Goal: Information Seeking & Learning: Learn about a topic

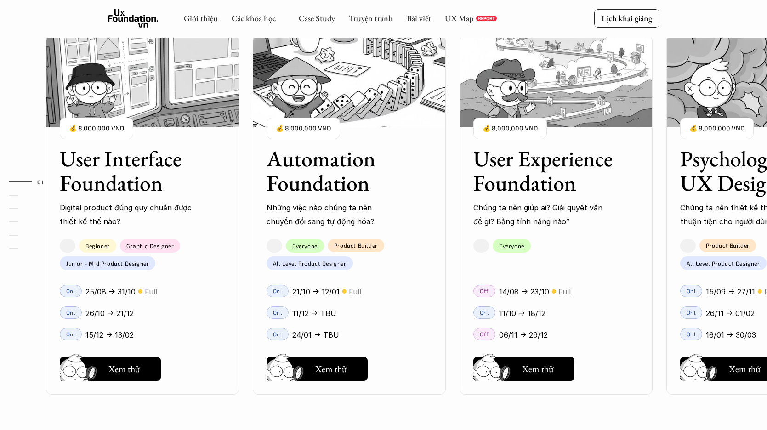
scroll to position [894, 0]
click at [126, 365] on div "User Interface Foundation Digital product đúng quy chuẩn được thiết kế thế nào?…" at bounding box center [383, 215] width 675 height 430
click at [122, 370] on div "User Interface Foundation Digital product đúng quy chuẩn được thiết kế thế nào?…" at bounding box center [383, 215] width 675 height 430
click at [306, 369] on div "User Interface Foundation Digital product đúng quy chuẩn được thiết kế thế nào?…" at bounding box center [383, 215] width 675 height 430
click at [331, 371] on div "User Interface Foundation Digital product đúng quy chuẩn được thiết kế thế nào?…" at bounding box center [383, 215] width 675 height 430
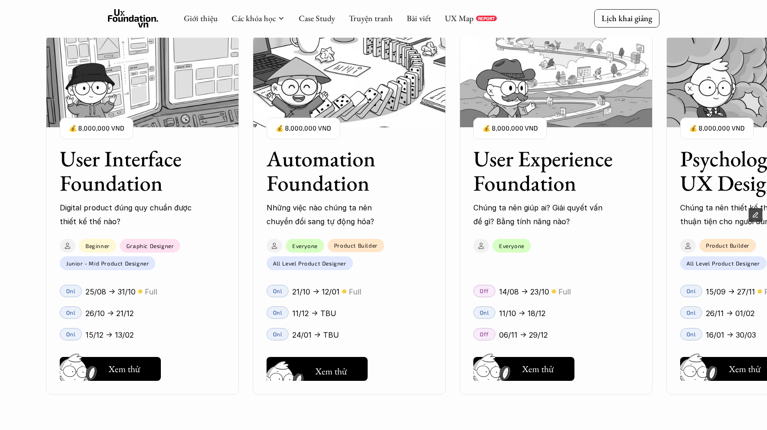
click at [331, 371] on div "User Interface Foundation Digital product đúng quy chuẩn được thiết kế thế nào?…" at bounding box center [383, 215] width 675 height 430
click at [109, 366] on div "User Interface Foundation Digital product đúng quy chuẩn được thiết kế thế nào?…" at bounding box center [383, 215] width 675 height 430
click at [301, 365] on div "User Interface Foundation Digital product đúng quy chuẩn được thiết kế thế nào?…" at bounding box center [383, 215] width 675 height 430
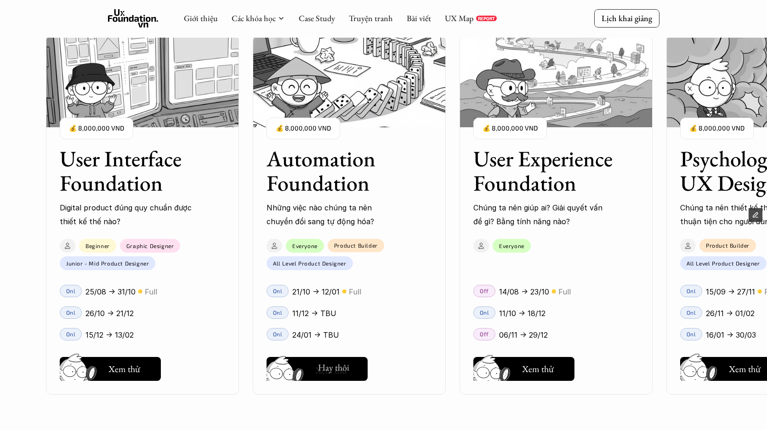
click at [503, 376] on div "User Interface Foundation Digital product đúng quy chuẩn được thiết kế thế nào?…" at bounding box center [383, 215] width 675 height 430
click at [0, 114] on div "01 02 03 04 05 06" at bounding box center [46, 215] width 92 height 430
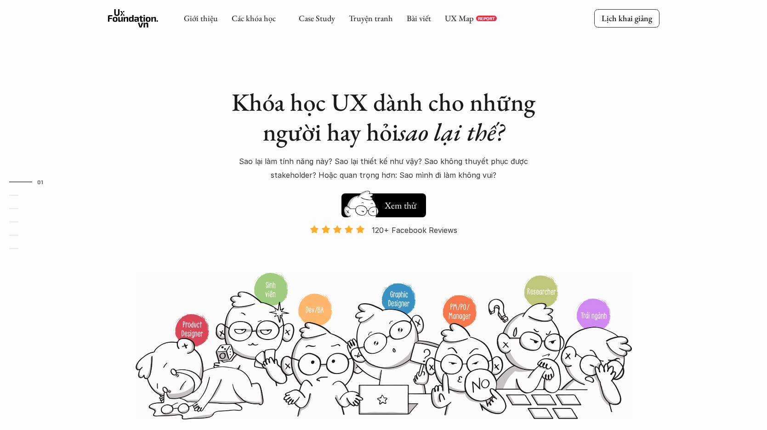
scroll to position [894, 0]
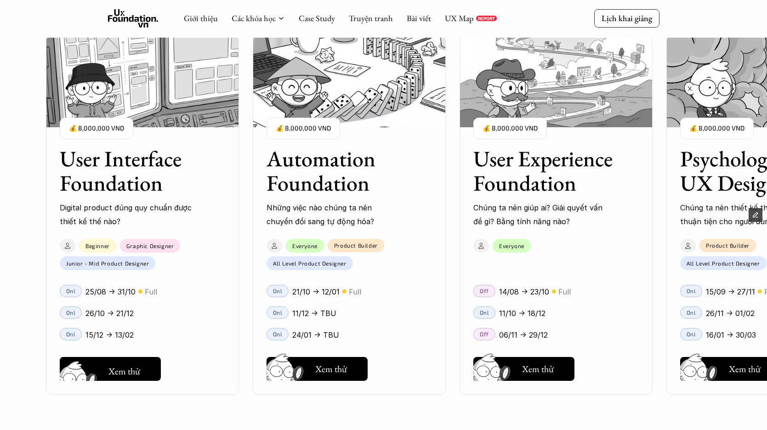
click at [113, 366] on div "User Interface Foundation Digital product đúng quy chuẩn được thiết kế thế nào?…" at bounding box center [383, 215] width 675 height 430
click at [125, 369] on div "User Interface Foundation Digital product đúng quy chuẩn được thiết kế thế nào?…" at bounding box center [383, 215] width 675 height 430
click at [322, 370] on div "User Interface Foundation Digital product đúng quy chuẩn được thiết kế thế nào?…" at bounding box center [383, 215] width 675 height 430
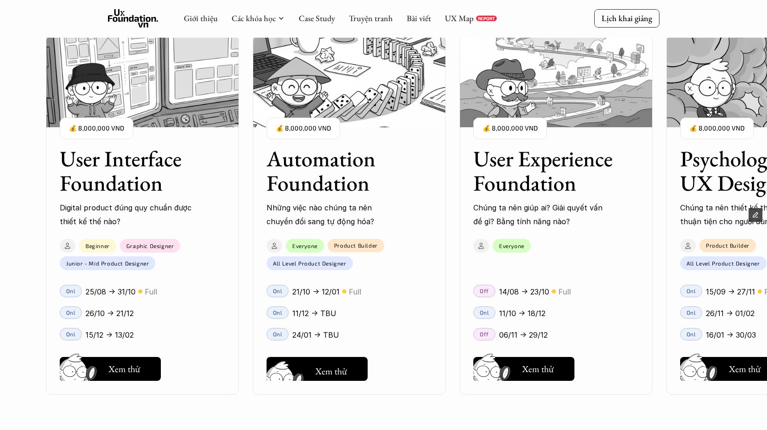
click at [322, 370] on div "User Interface Foundation Digital product đúng quy chuẩn được thiết kế thế nào?…" at bounding box center [383, 215] width 675 height 430
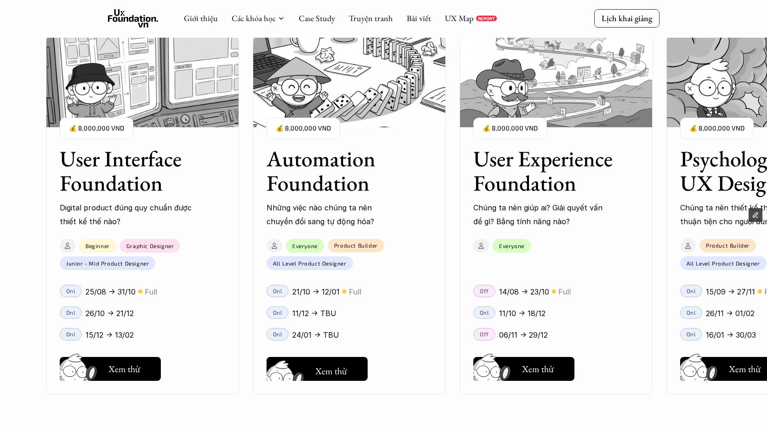
click at [322, 370] on div "User Interface Foundation Digital product đúng quy chuẩn được thiết kế thế nào?…" at bounding box center [383, 215] width 675 height 430
click at [112, 365] on div "User Interface Foundation Digital product đúng quy chuẩn được thiết kế thế nào?…" at bounding box center [383, 215] width 675 height 430
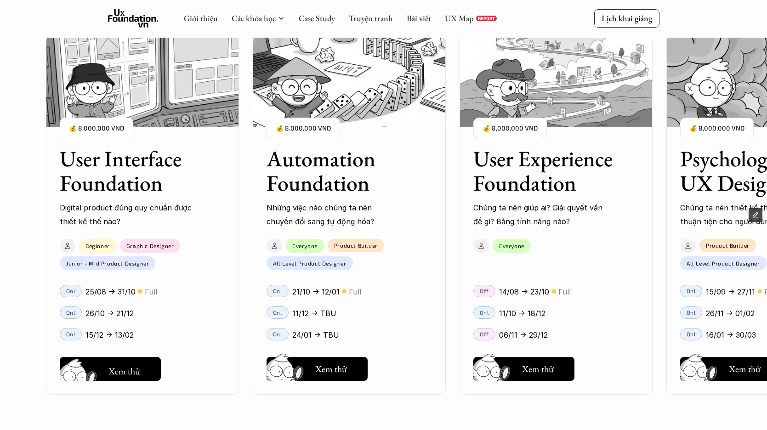
click at [112, 365] on div "User Interface Foundation Digital product đúng quy chuẩn được thiết kế thế nào?…" at bounding box center [383, 215] width 675 height 430
click at [450, 221] on div "User Interface Foundation Digital product đúng quy chuẩn được thiết kế thế nào?…" at bounding box center [383, 215] width 675 height 430
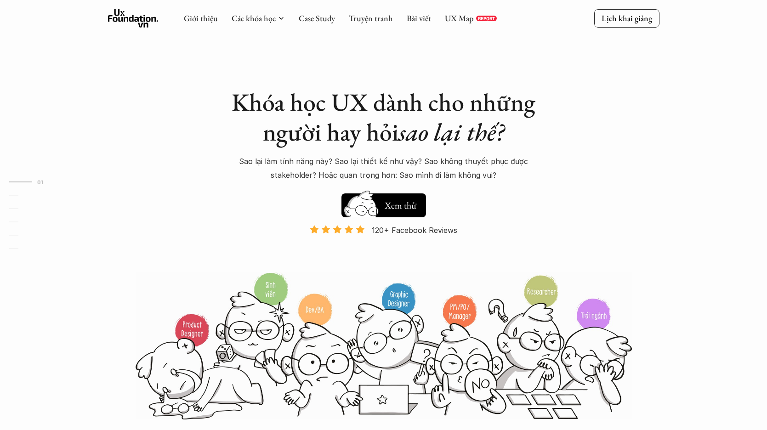
scroll to position [868, 0]
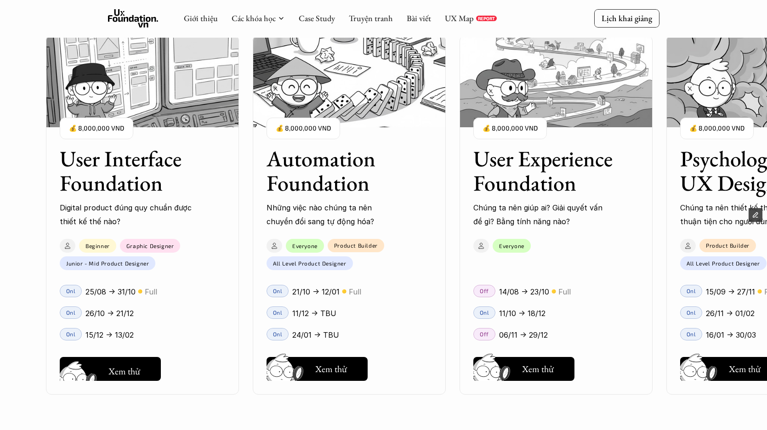
click at [123, 371] on div "User Interface Foundation Digital product đúng quy chuẩn được thiết kế thế nào?…" at bounding box center [383, 215] width 675 height 430
click at [124, 370] on div "User Interface Foundation Digital product đúng quy chuẩn được thiết kế thế nào?…" at bounding box center [383, 215] width 675 height 430
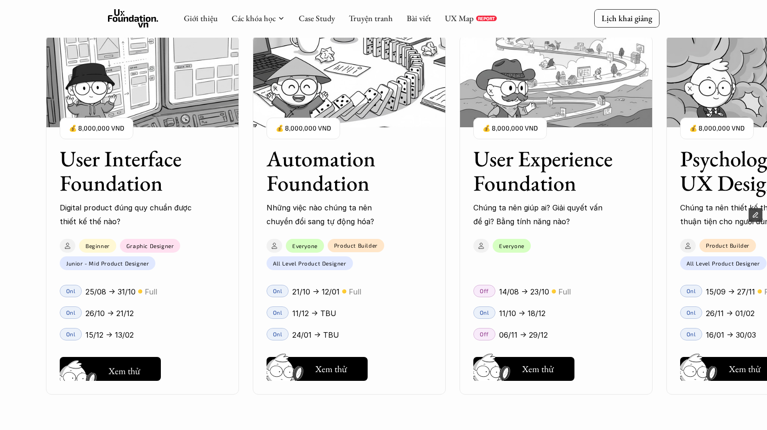
click at [124, 370] on div "User Interface Foundation Digital product đúng quy chuẩn được thiết kế thế nào?…" at bounding box center [383, 215] width 675 height 430
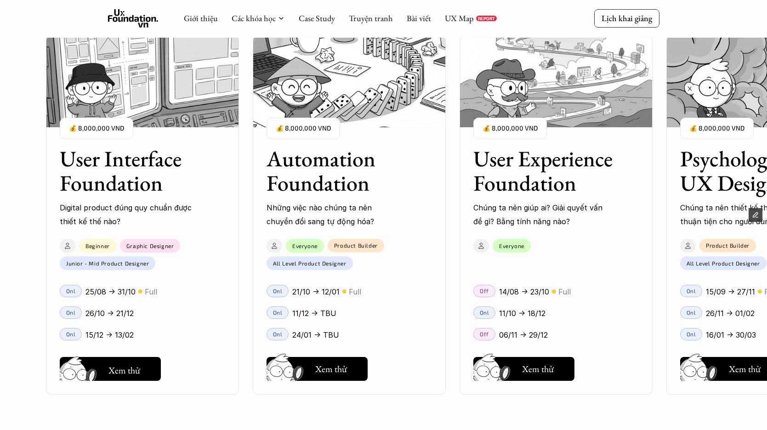
click at [124, 370] on div "User Interface Foundation Digital product đúng quy chuẩn được thiết kế thế nào?…" at bounding box center [383, 215] width 675 height 430
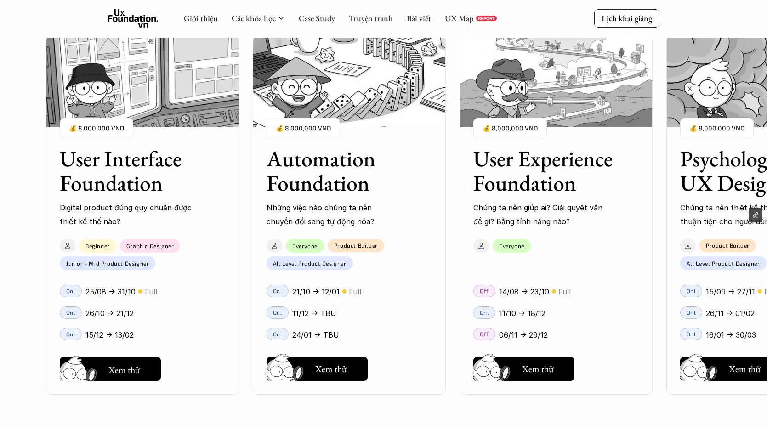
click at [124, 370] on div "User Interface Foundation Digital product đúng quy chuẩn được thiết kế thế nào?…" at bounding box center [383, 215] width 675 height 430
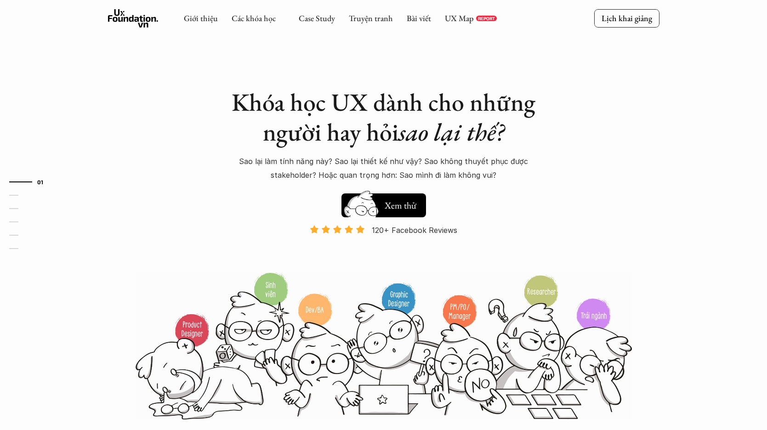
scroll to position [868, 0]
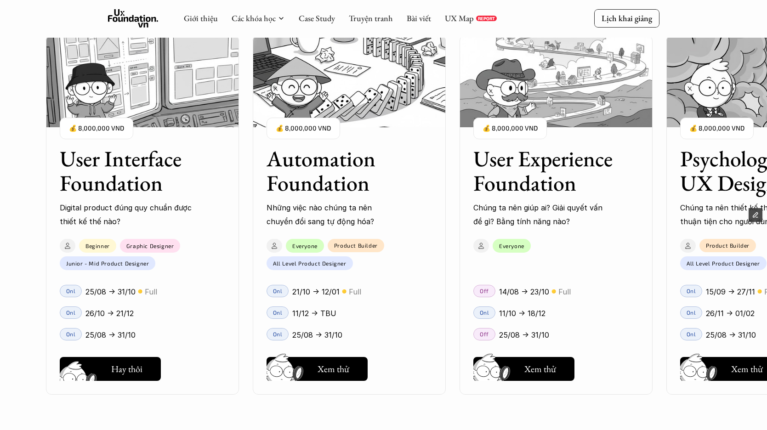
click at [125, 370] on h5 "Xem thử" at bounding box center [127, 371] width 32 height 13
click at [330, 370] on h5 "Xem thử" at bounding box center [334, 370] width 32 height 13
click at [522, 368] on button "Hay thôi Xem thử" at bounding box center [523, 369] width 101 height 24
